Goal: Check status: Check status

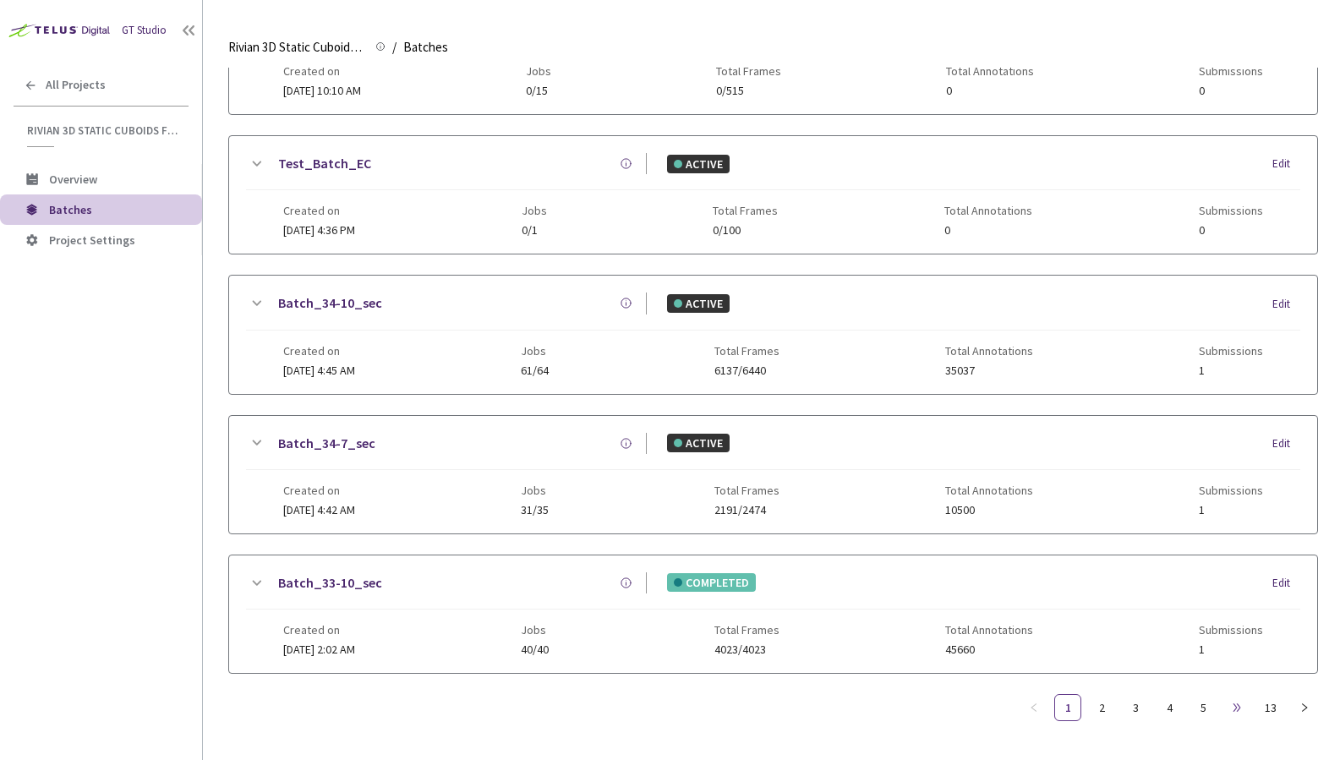
scroll to position [685, 0]
click at [1265, 707] on link "13" at bounding box center [1270, 707] width 25 height 25
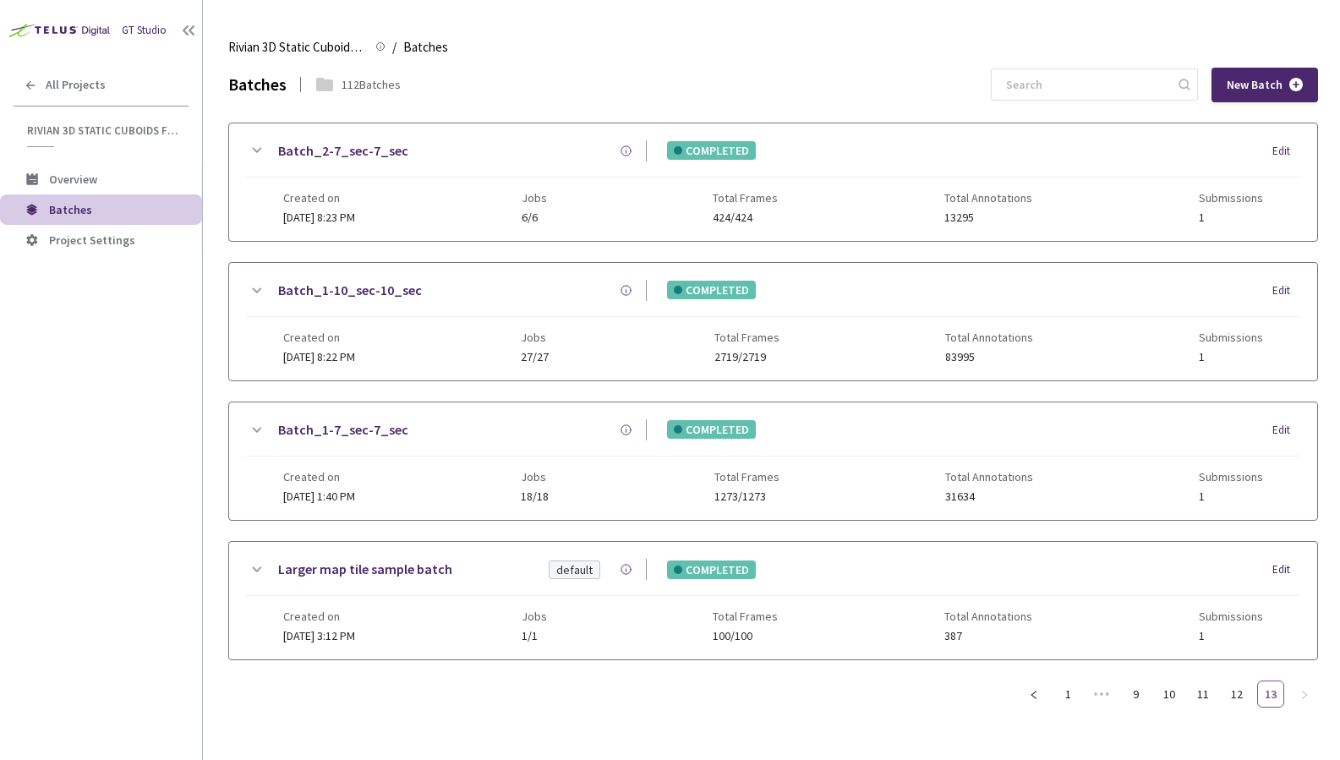
scroll to position [0, 0]
click at [1173, 697] on link "10" at bounding box center [1168, 693] width 25 height 25
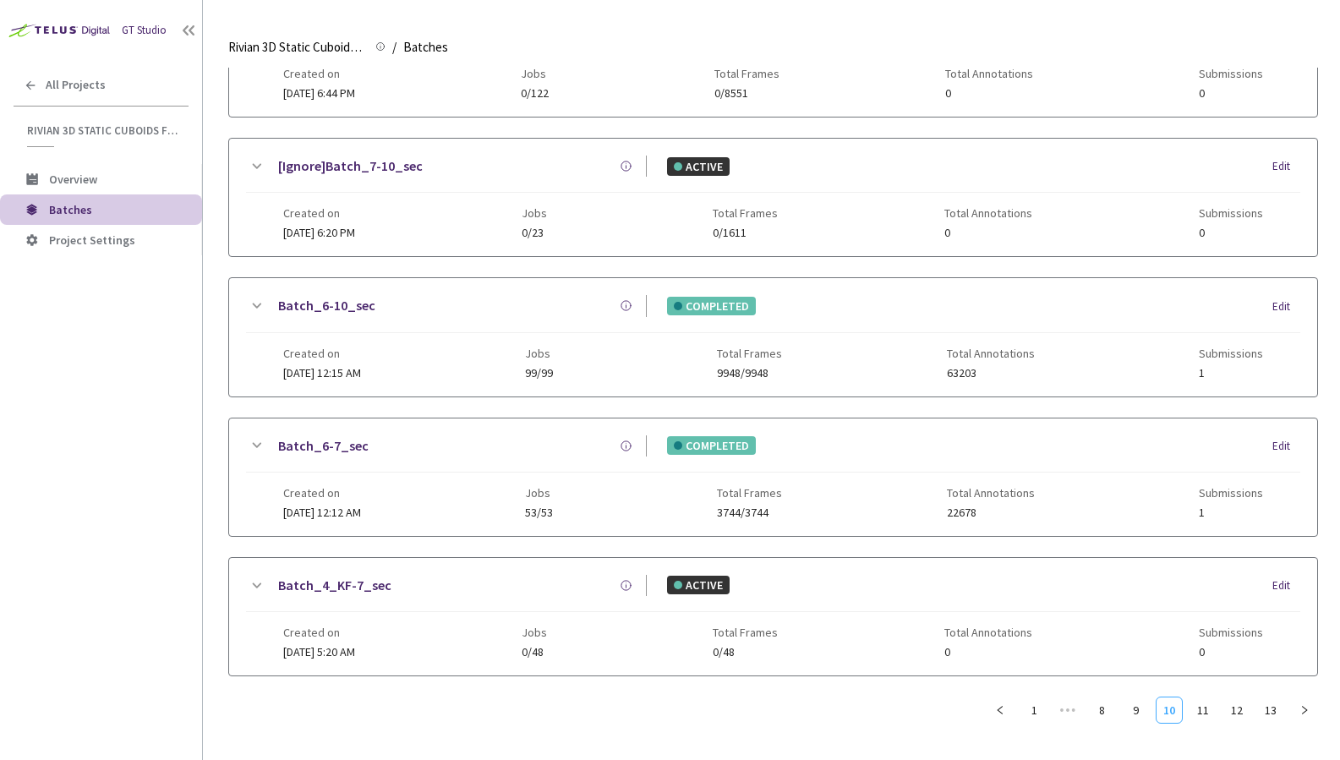
scroll to position [685, 0]
click at [1106, 708] on link "8" at bounding box center [1101, 707] width 25 height 25
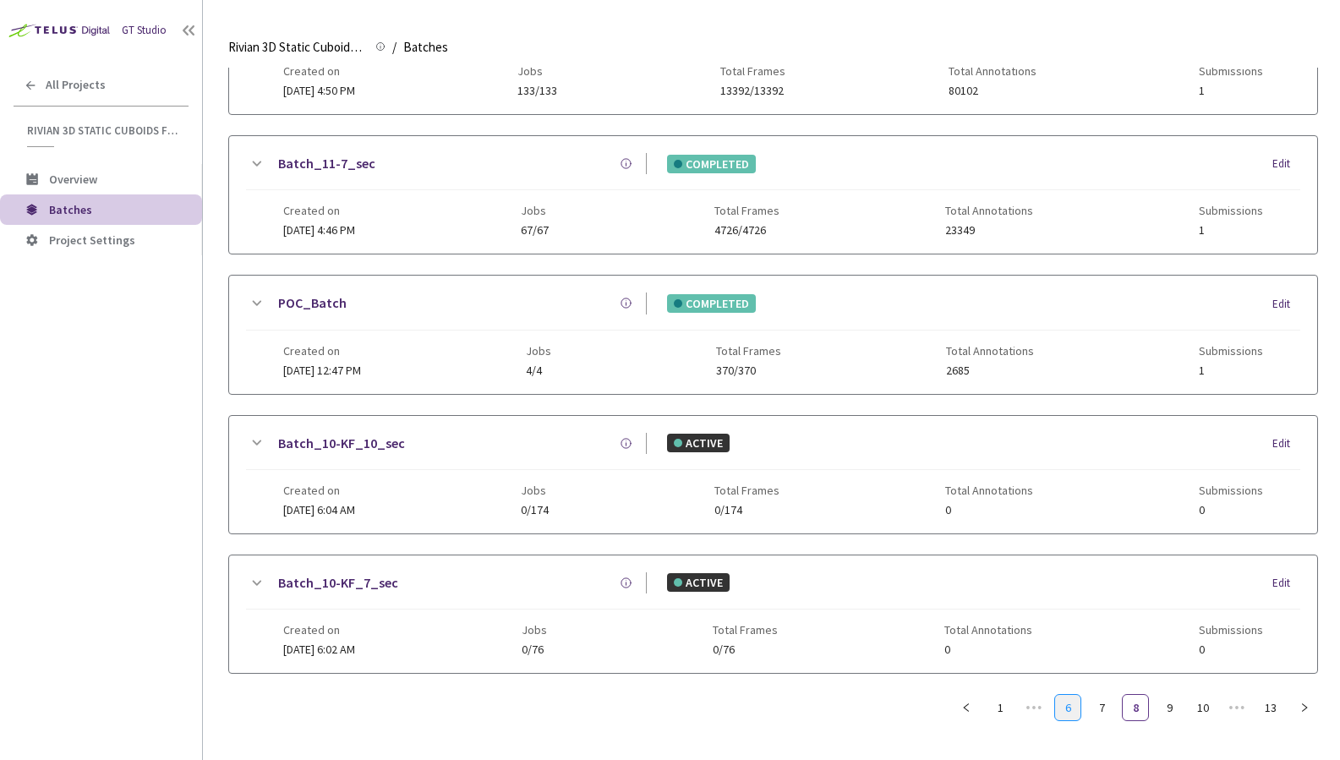
click at [1067, 708] on link "6" at bounding box center [1067, 707] width 25 height 25
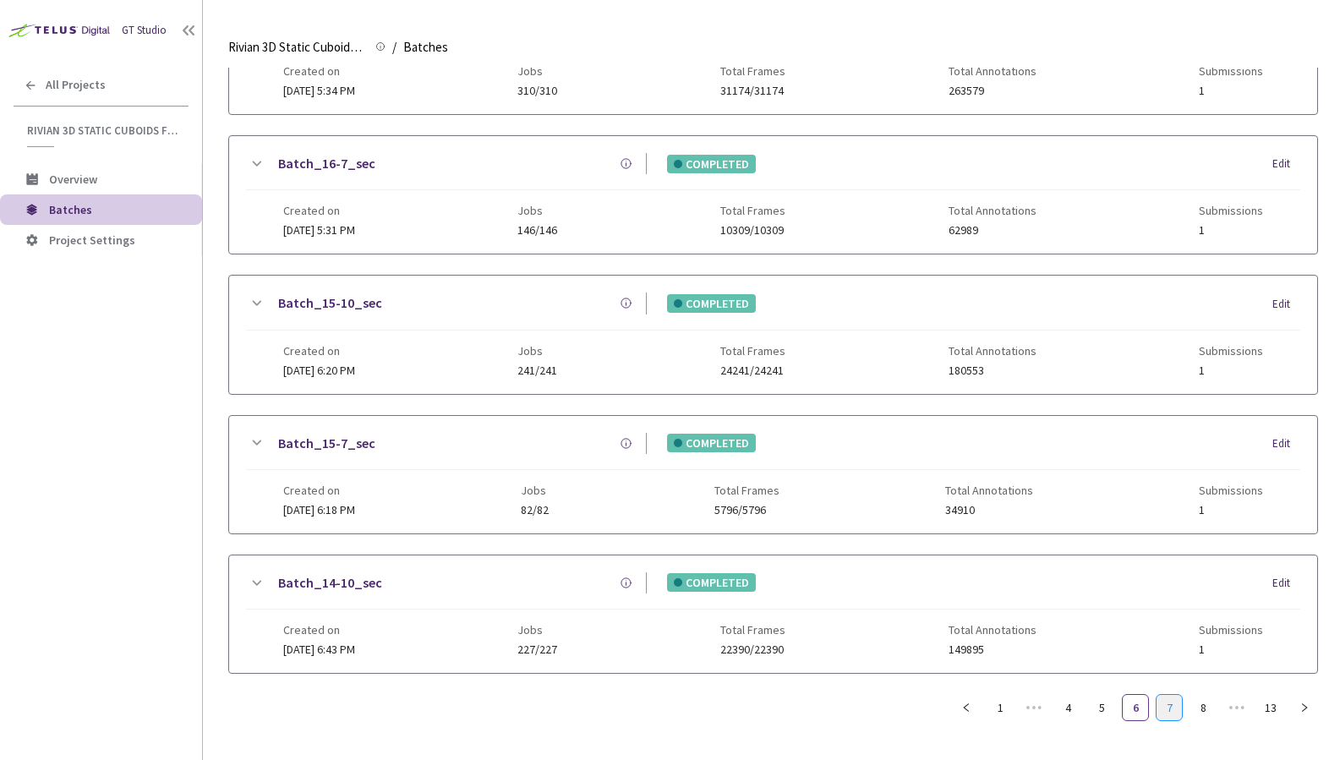
click at [1169, 713] on link "7" at bounding box center [1168, 707] width 25 height 25
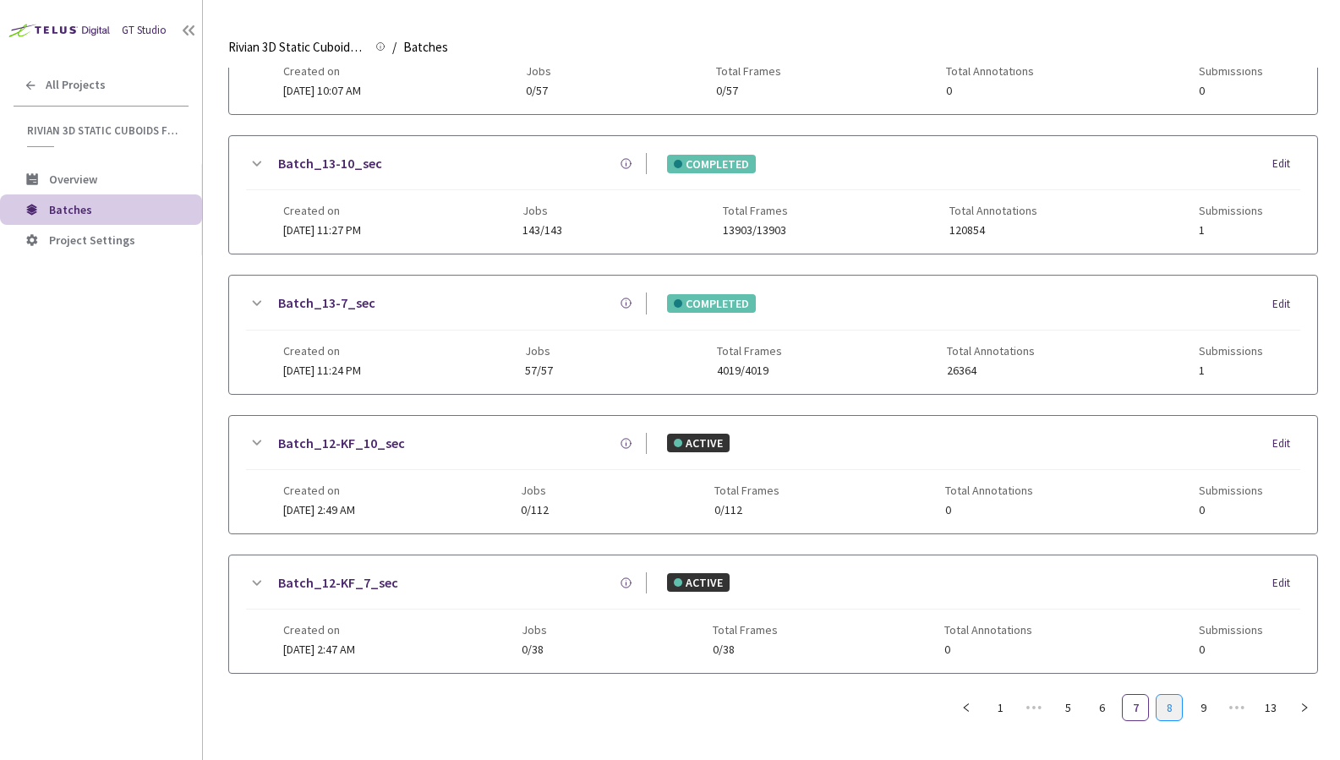
click at [1166, 718] on link "8" at bounding box center [1168, 707] width 25 height 25
click at [1171, 708] on link "9" at bounding box center [1168, 707] width 25 height 25
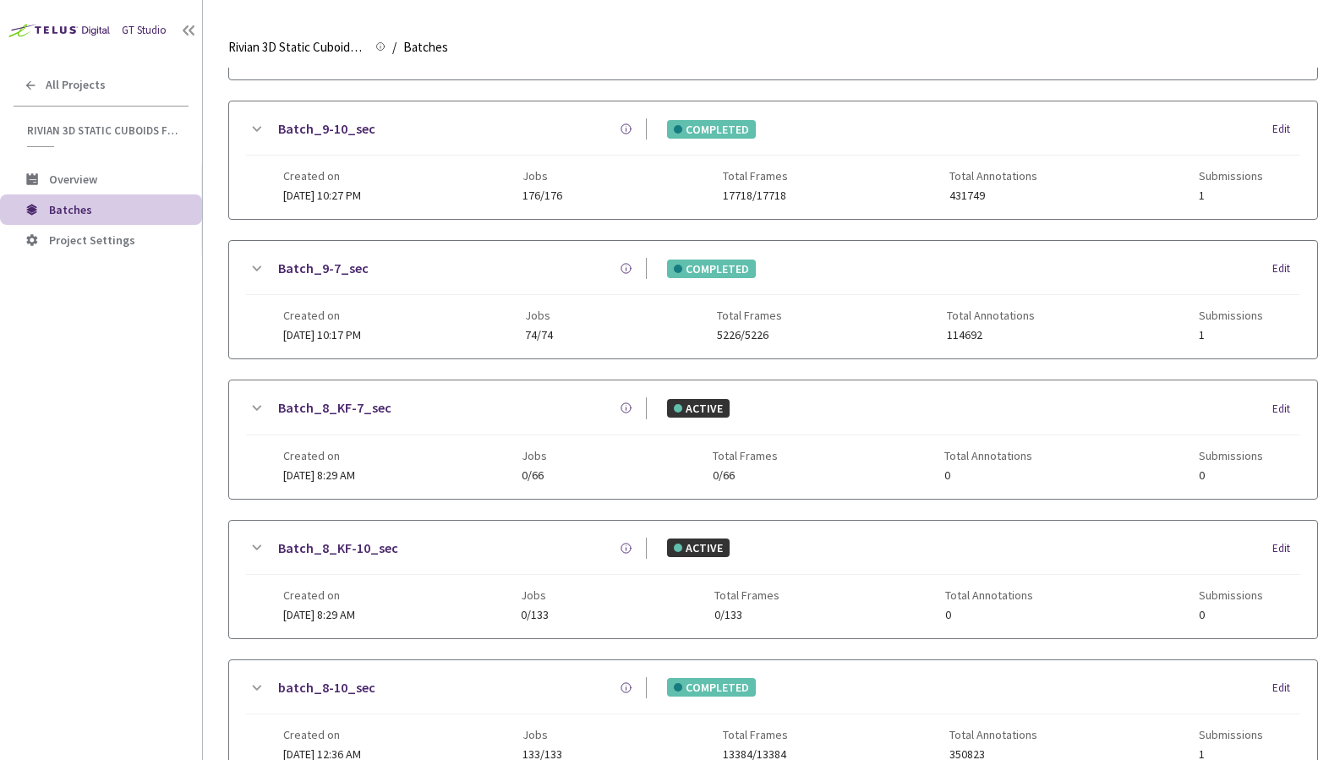
scroll to position [563, 0]
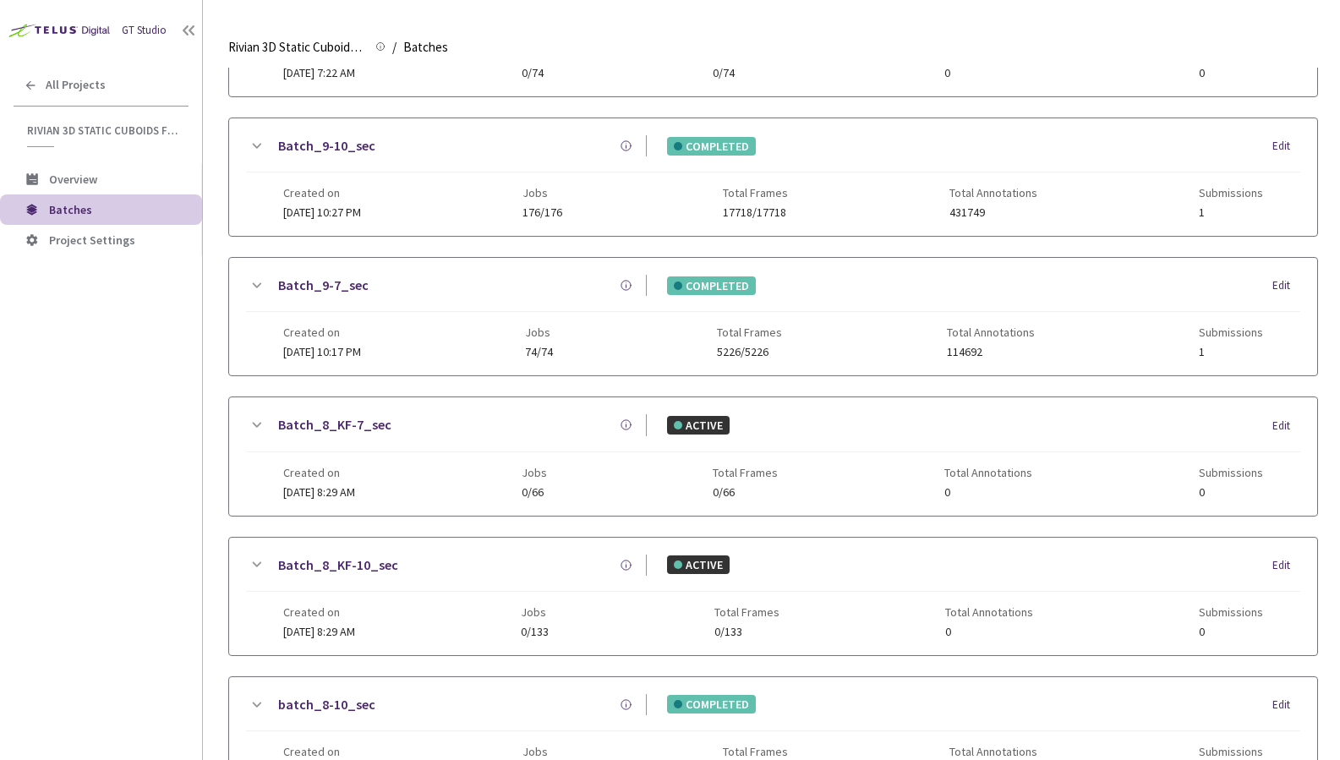
click at [315, 277] on link "Batch_9-7_sec" at bounding box center [323, 285] width 90 height 21
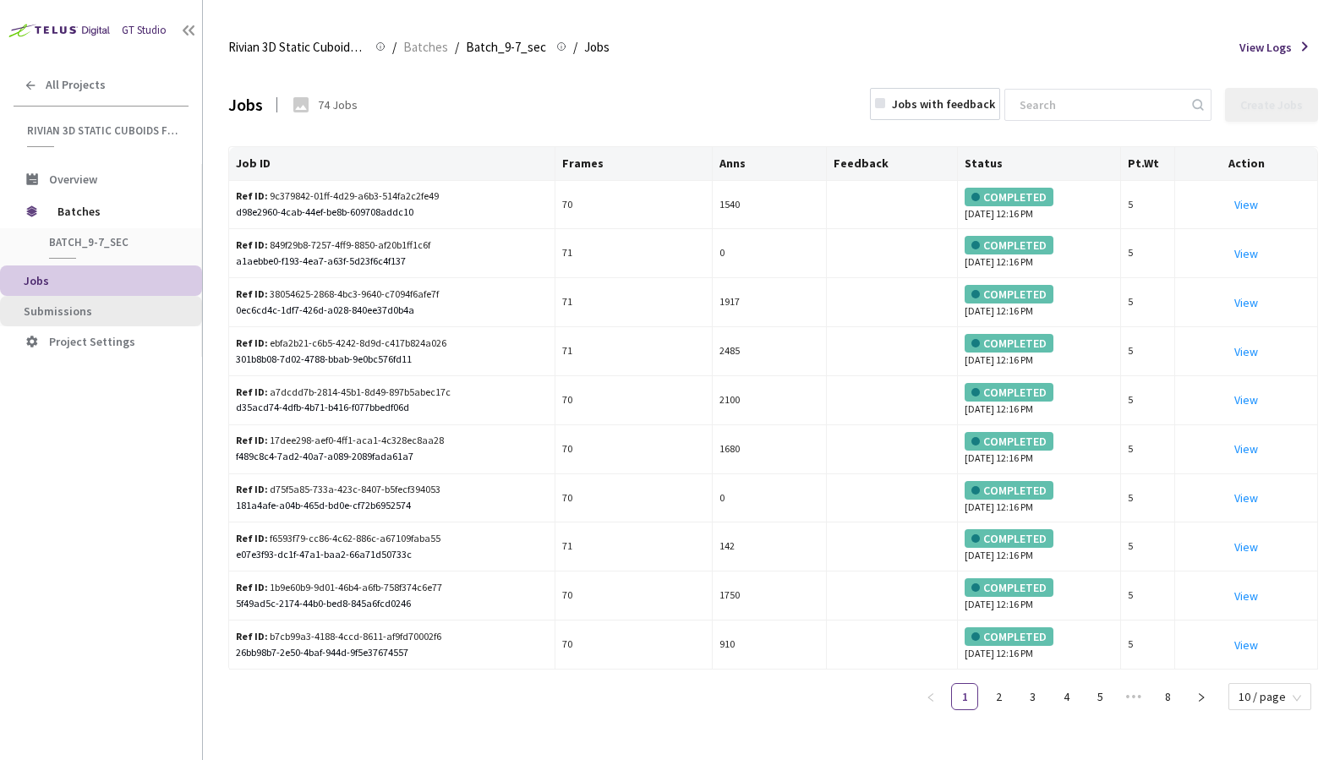
click at [117, 304] on span "Submissions" at bounding box center [106, 311] width 165 height 14
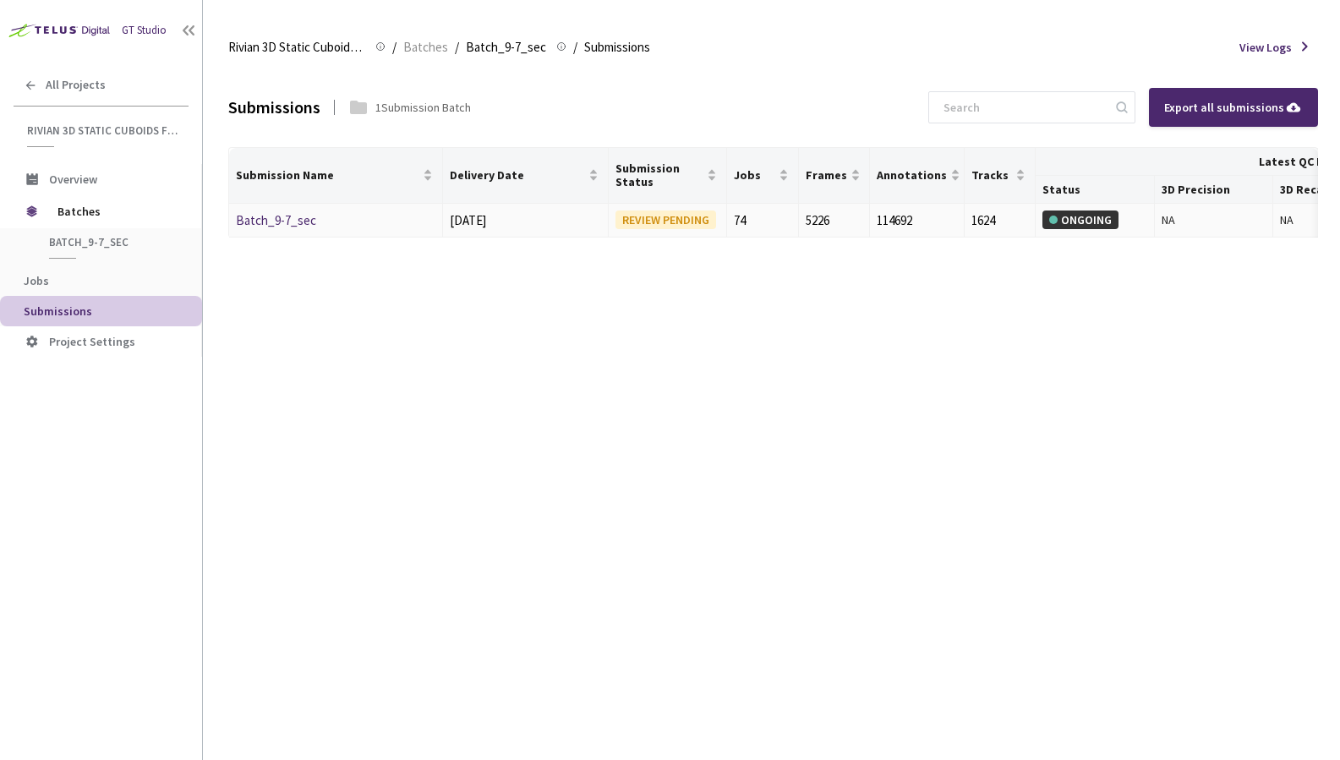
click at [265, 220] on link "Batch_9-7_sec" at bounding box center [276, 220] width 80 height 16
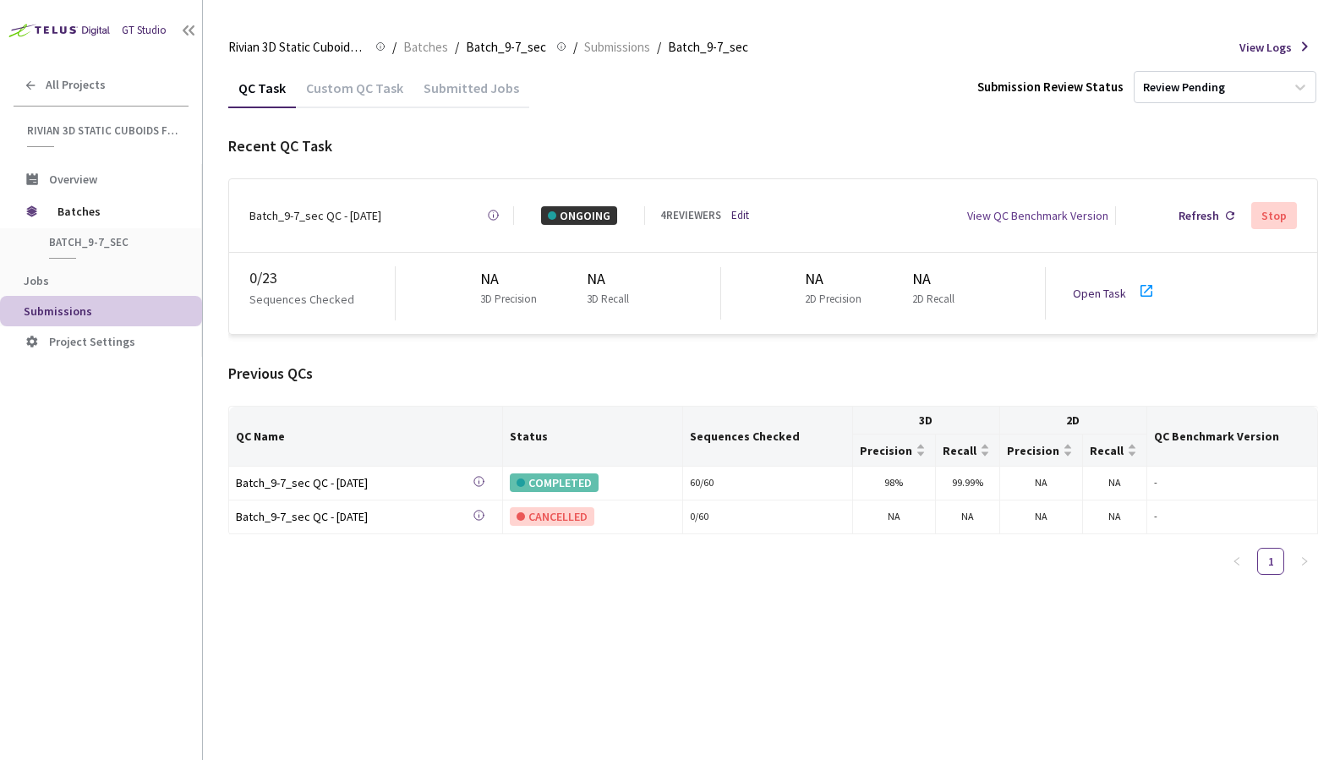
click at [1100, 291] on link "Open Task" at bounding box center [1099, 293] width 53 height 15
